Goal: Use online tool/utility: Utilize a website feature to perform a specific function

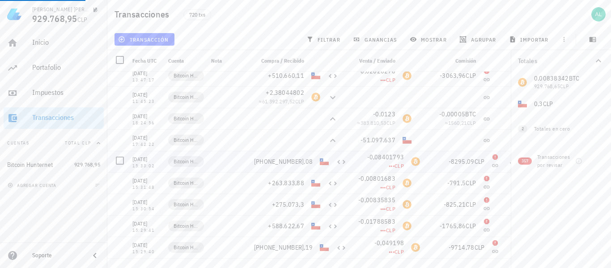
scroll to position [3220, 0]
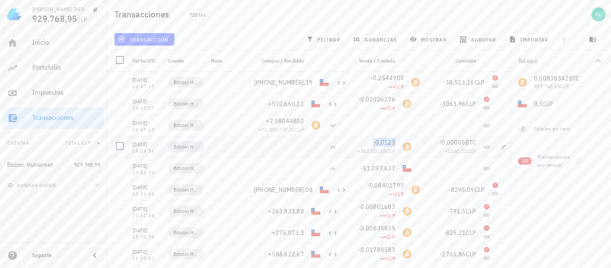
click at [394, 142] on span "-0,0123" at bounding box center [384, 142] width 22 height 8
click at [376, 154] on span "383.810,53" at bounding box center [374, 151] width 26 height 7
click at [303, 121] on span "+2,38044802" at bounding box center [285, 121] width 38 height 8
click at [289, 129] on span "61.392.297,52" at bounding box center [278, 129] width 33 height 7
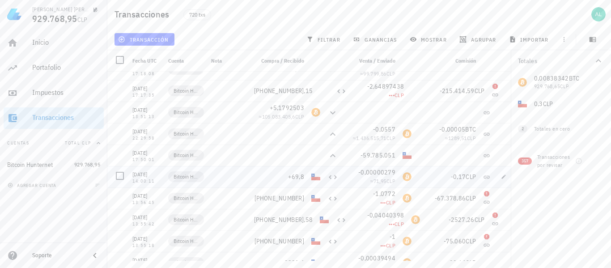
scroll to position [2997, 0]
click at [393, 128] on span "-0,0557" at bounding box center [384, 130] width 22 height 8
click at [383, 139] on span "1.436.515,71" at bounding box center [371, 138] width 30 height 7
click at [301, 106] on span "+5,1792503" at bounding box center [287, 108] width 35 height 8
click at [291, 119] on span "105.083.405,6" at bounding box center [278, 117] width 33 height 7
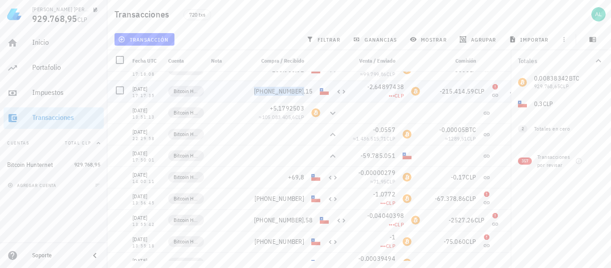
click at [304, 91] on span "[PHONE_NUMBER],15" at bounding box center [283, 91] width 59 height 8
click at [304, 90] on span "[PHONE_NUMBER],15" at bounding box center [283, 91] width 59 height 8
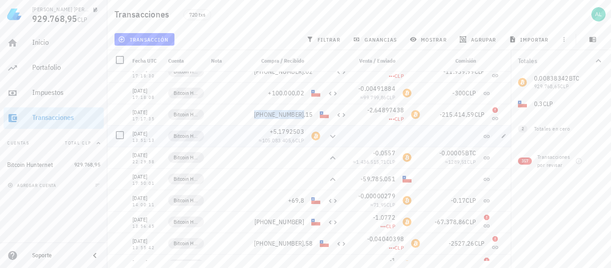
scroll to position [2952, 0]
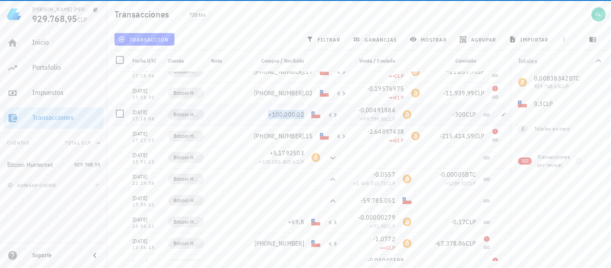
click at [303, 115] on span "+100.000,02" at bounding box center [286, 114] width 36 height 8
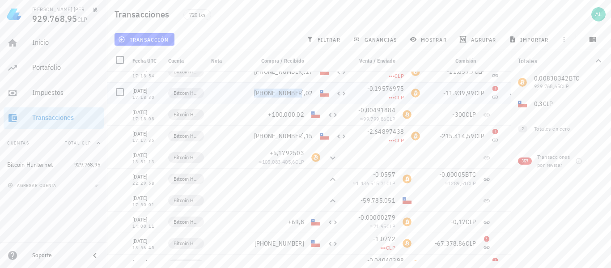
click at [303, 94] on span "[PHONE_NUMBER],02" at bounding box center [283, 93] width 59 height 8
click at [285, 90] on span "[PHONE_NUMBER],02" at bounding box center [283, 93] width 59 height 8
click at [301, 93] on span "[PHONE_NUMBER],02" at bounding box center [283, 93] width 59 height 8
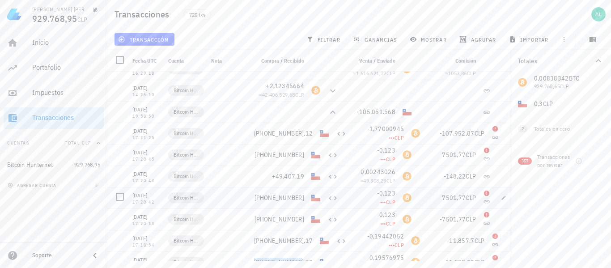
scroll to position [2773, 0]
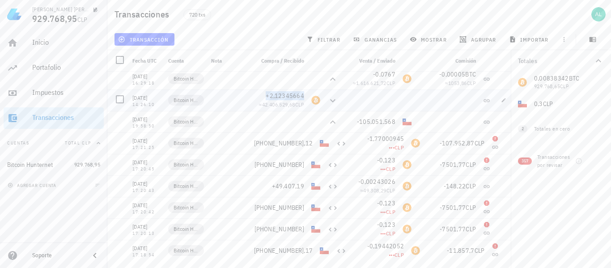
click at [303, 95] on span "+2,12345664" at bounding box center [285, 96] width 38 height 8
click at [289, 106] on span "42.406.529,68" at bounding box center [278, 104] width 33 height 7
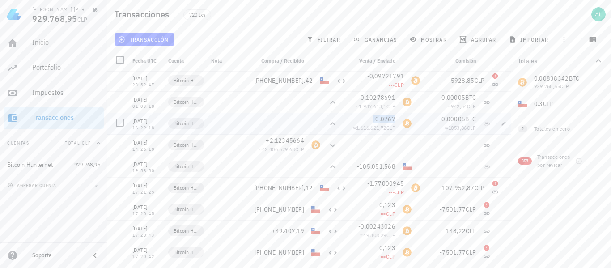
click at [394, 117] on span "-0,0767" at bounding box center [384, 119] width 22 height 8
click at [384, 130] on span "1.616.621,72" at bounding box center [371, 127] width 30 height 7
click at [392, 97] on span "-0,10278691" at bounding box center [376, 97] width 37 height 8
click at [384, 106] on span "1.937.613,1" at bounding box center [372, 106] width 27 height 7
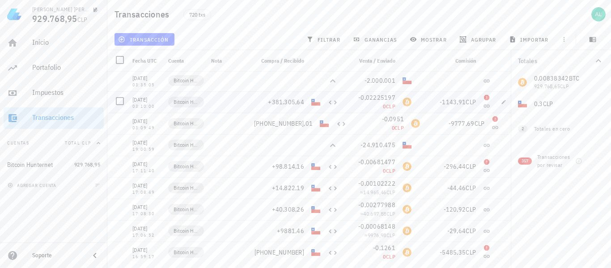
scroll to position [1610, 0]
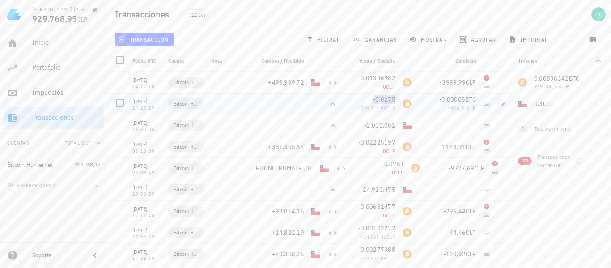
click at [392, 98] on span "-0,0275" at bounding box center [384, 99] width 22 height 8
click at [382, 109] on span "509.814,99" at bounding box center [374, 108] width 26 height 7
click at [375, 110] on span "509.814,99" at bounding box center [374, 108] width 26 height 7
click at [381, 108] on span "509.814,99" at bounding box center [374, 108] width 26 height 7
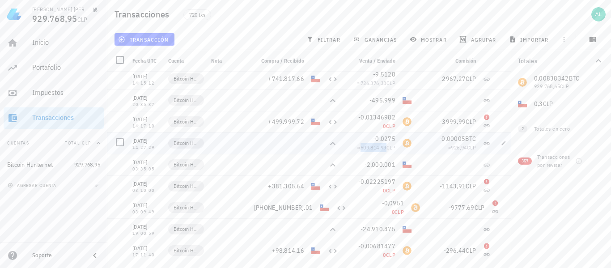
scroll to position [1566, 0]
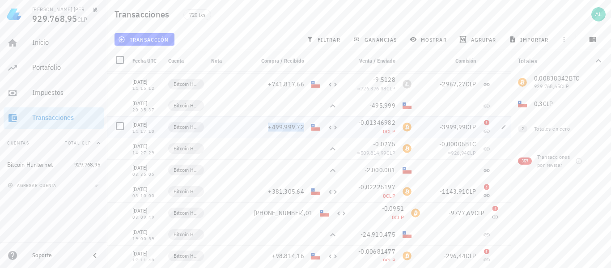
click at [303, 126] on span "+499.999,72" at bounding box center [286, 127] width 36 height 8
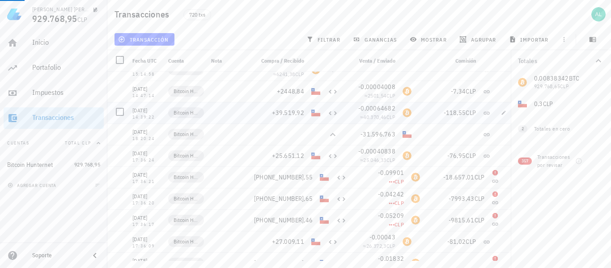
scroll to position [805, 0]
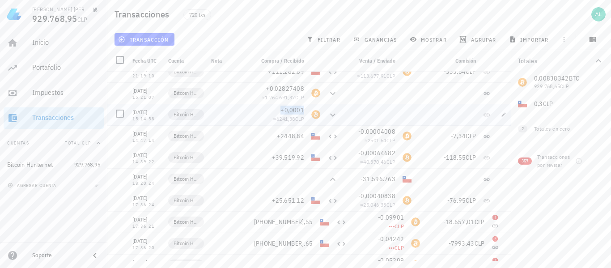
click at [303, 110] on span "+0,0001" at bounding box center [292, 110] width 24 height 8
click at [298, 86] on span "+0,02827408" at bounding box center [285, 89] width 38 height 8
click at [292, 120] on span "6241,38" at bounding box center [285, 118] width 19 height 7
click at [287, 98] on span "1.764.691,37" at bounding box center [280, 97] width 30 height 7
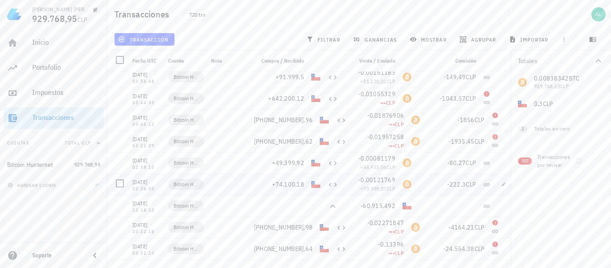
scroll to position [89, 0]
